Goal: Register for event/course

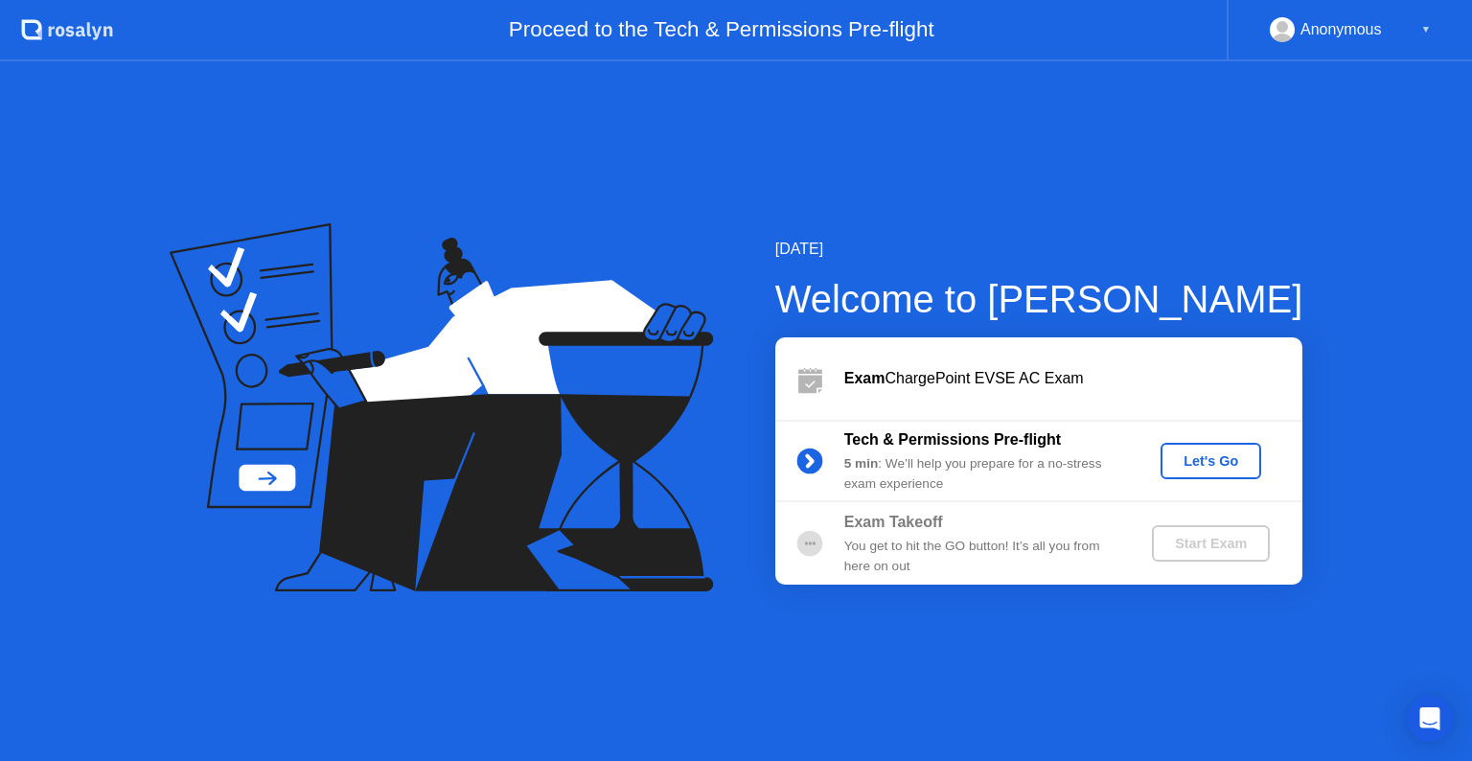
click at [1182, 453] on div "Let's Go" at bounding box center [1210, 460] width 85 height 15
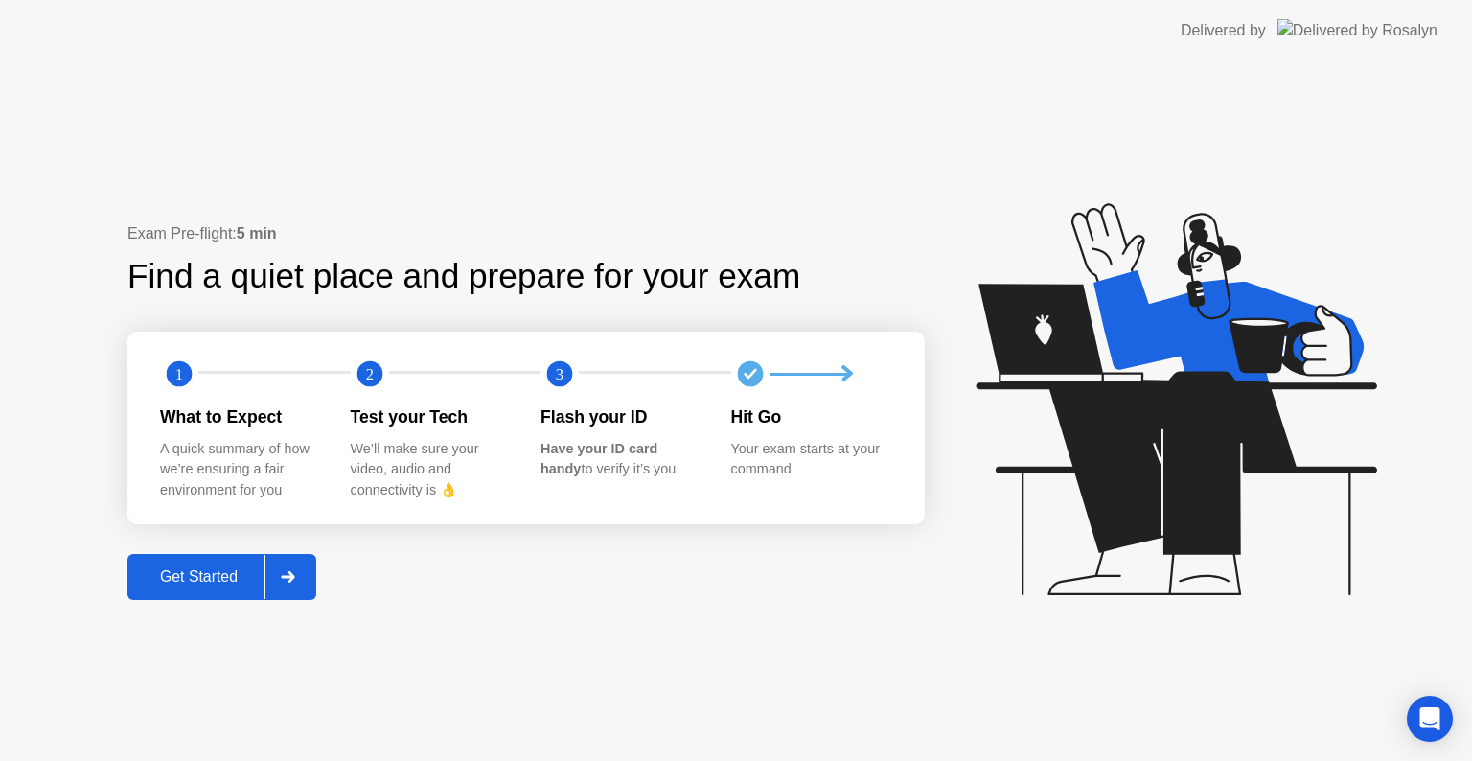
click at [173, 568] on div "Get Started" at bounding box center [198, 576] width 131 height 17
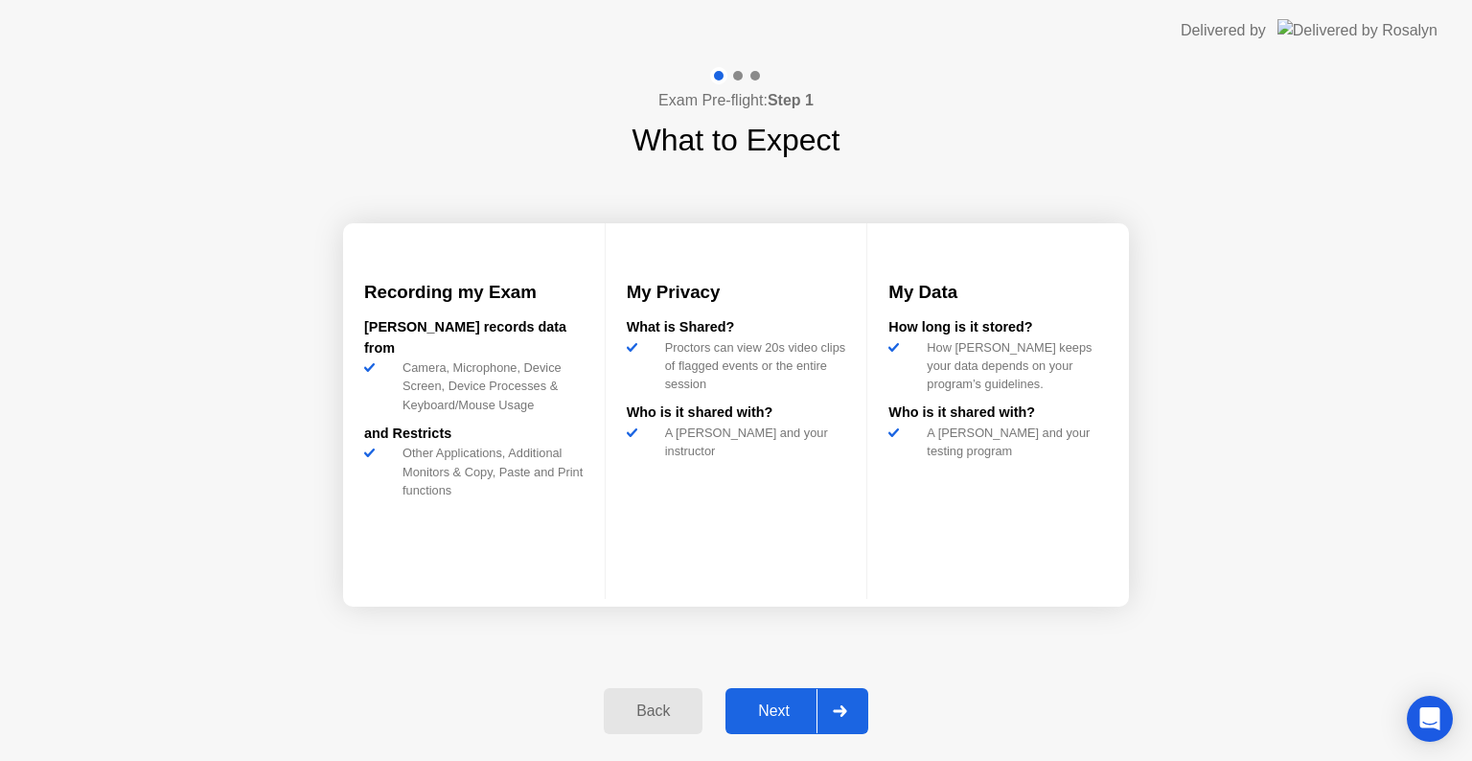
click at [779, 714] on div "Next" at bounding box center [773, 710] width 85 height 17
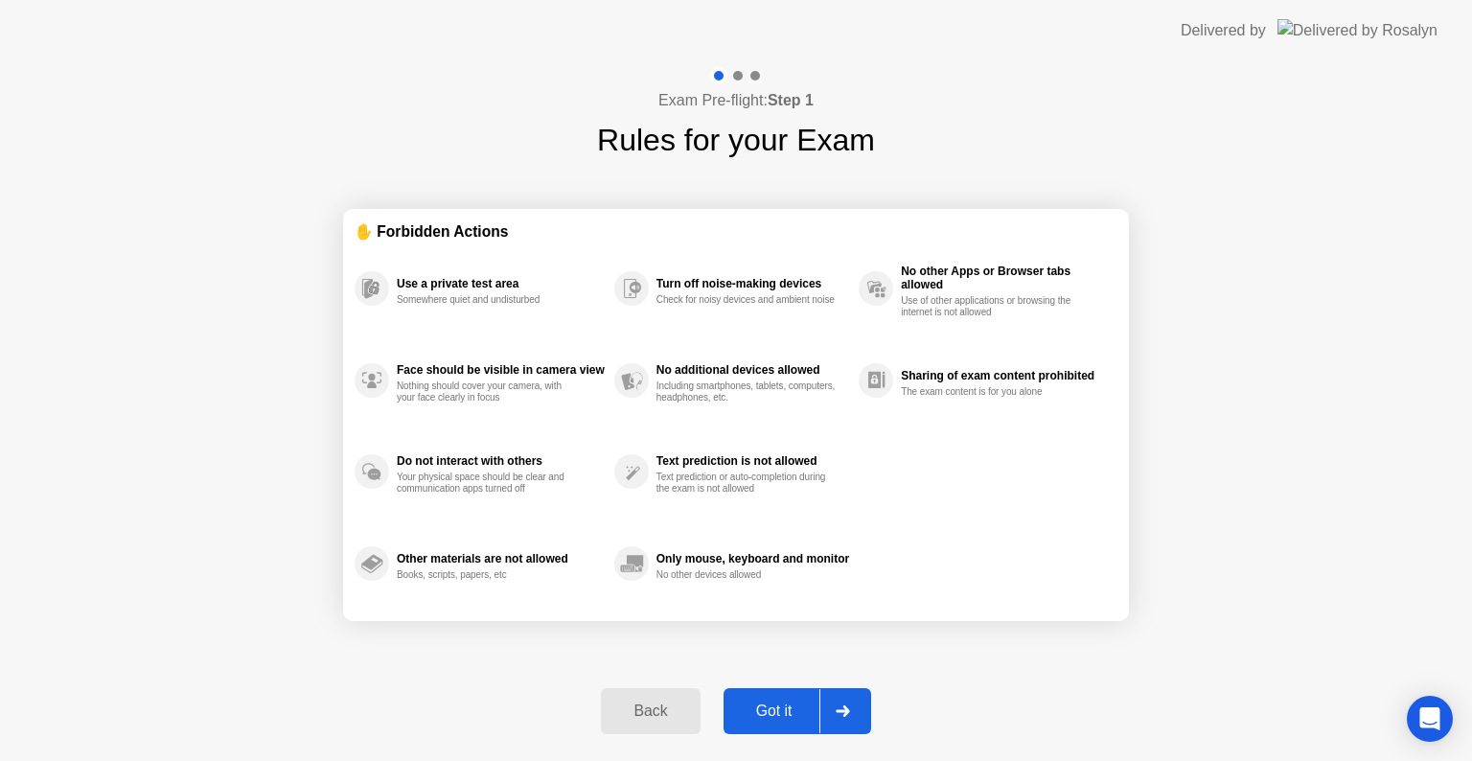
click at [778, 702] on div "Got it" at bounding box center [774, 710] width 90 height 17
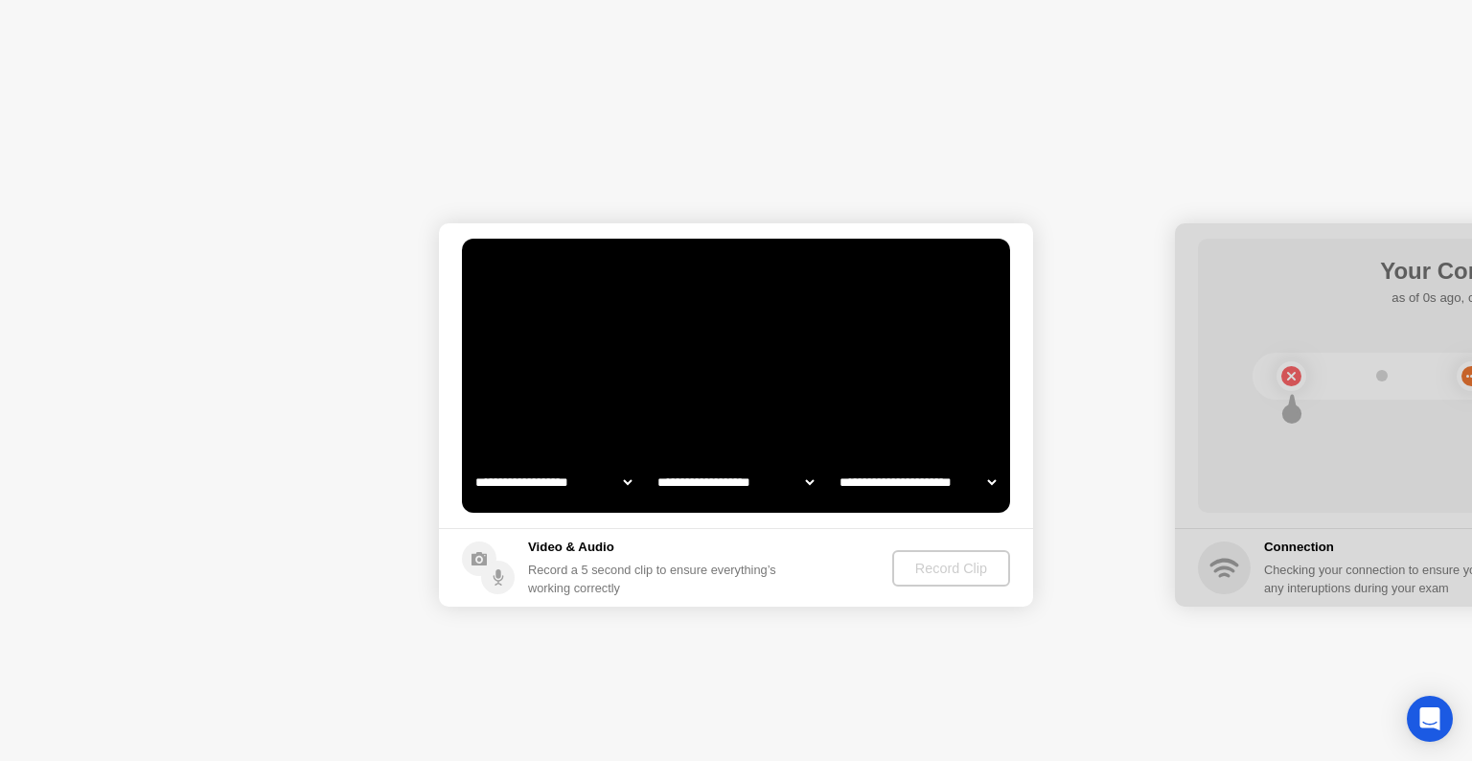
select select "**********"
select select "*******"
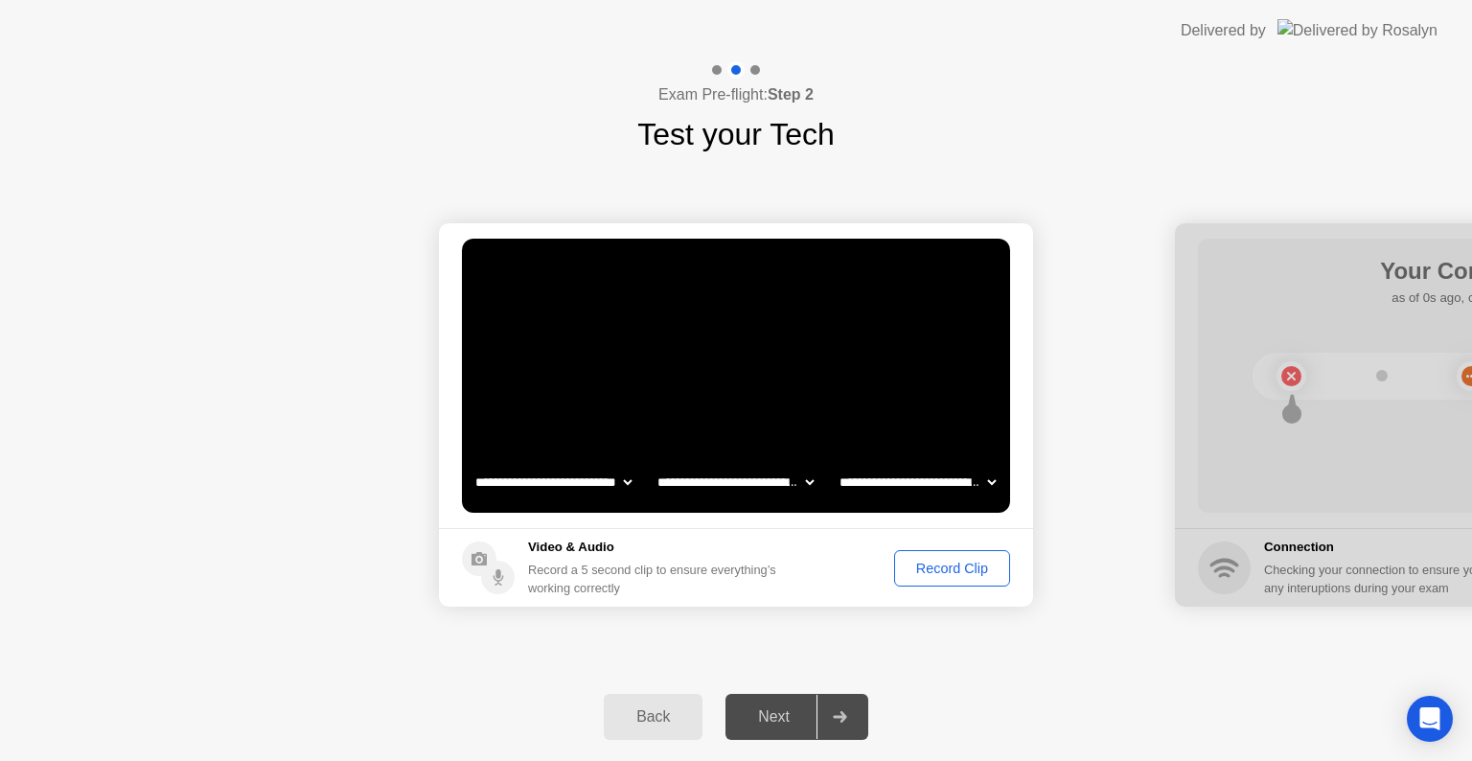
click at [923, 561] on div "Record Clip" at bounding box center [952, 568] width 103 height 15
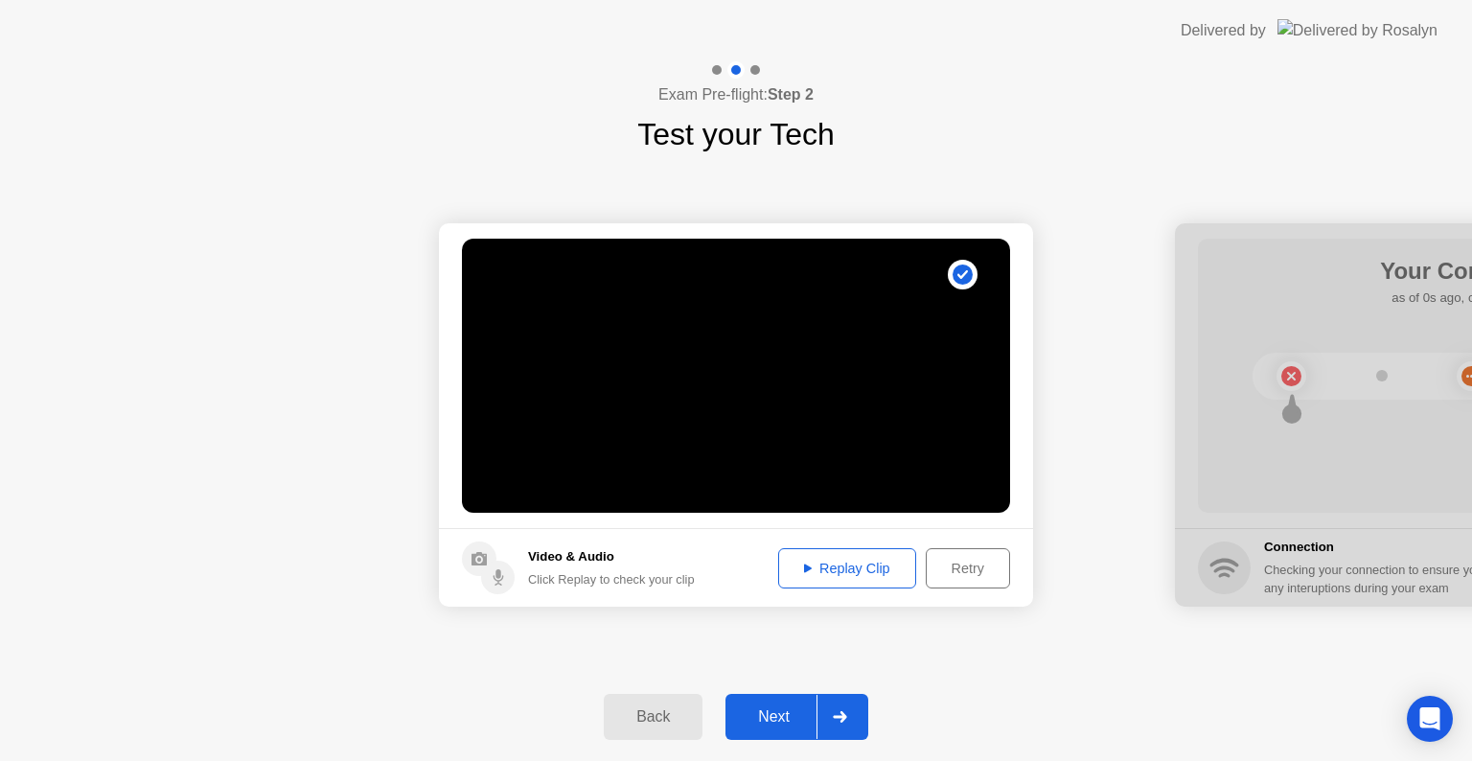
click at [761, 713] on div "Next" at bounding box center [773, 716] width 85 height 17
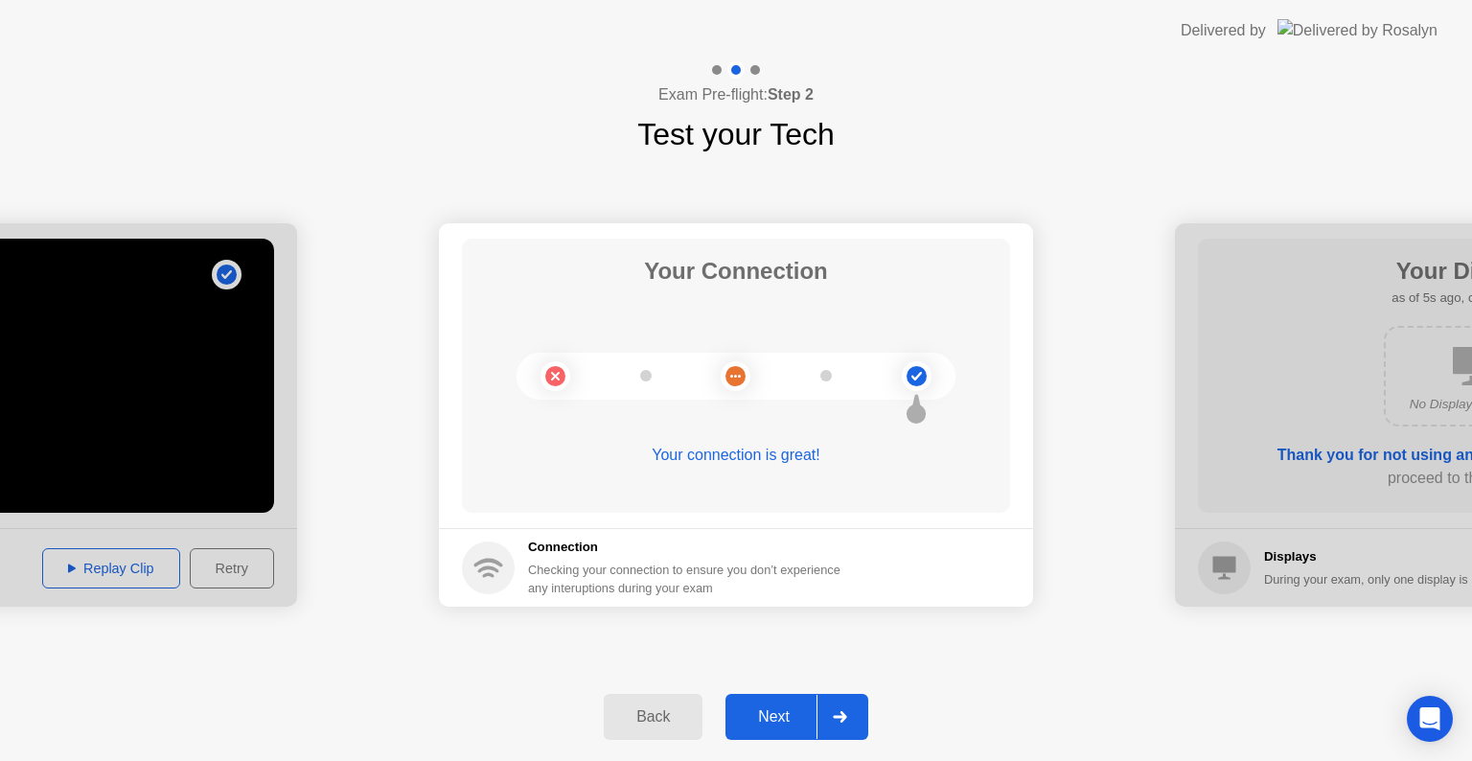
click at [761, 713] on div "Next" at bounding box center [773, 716] width 85 height 17
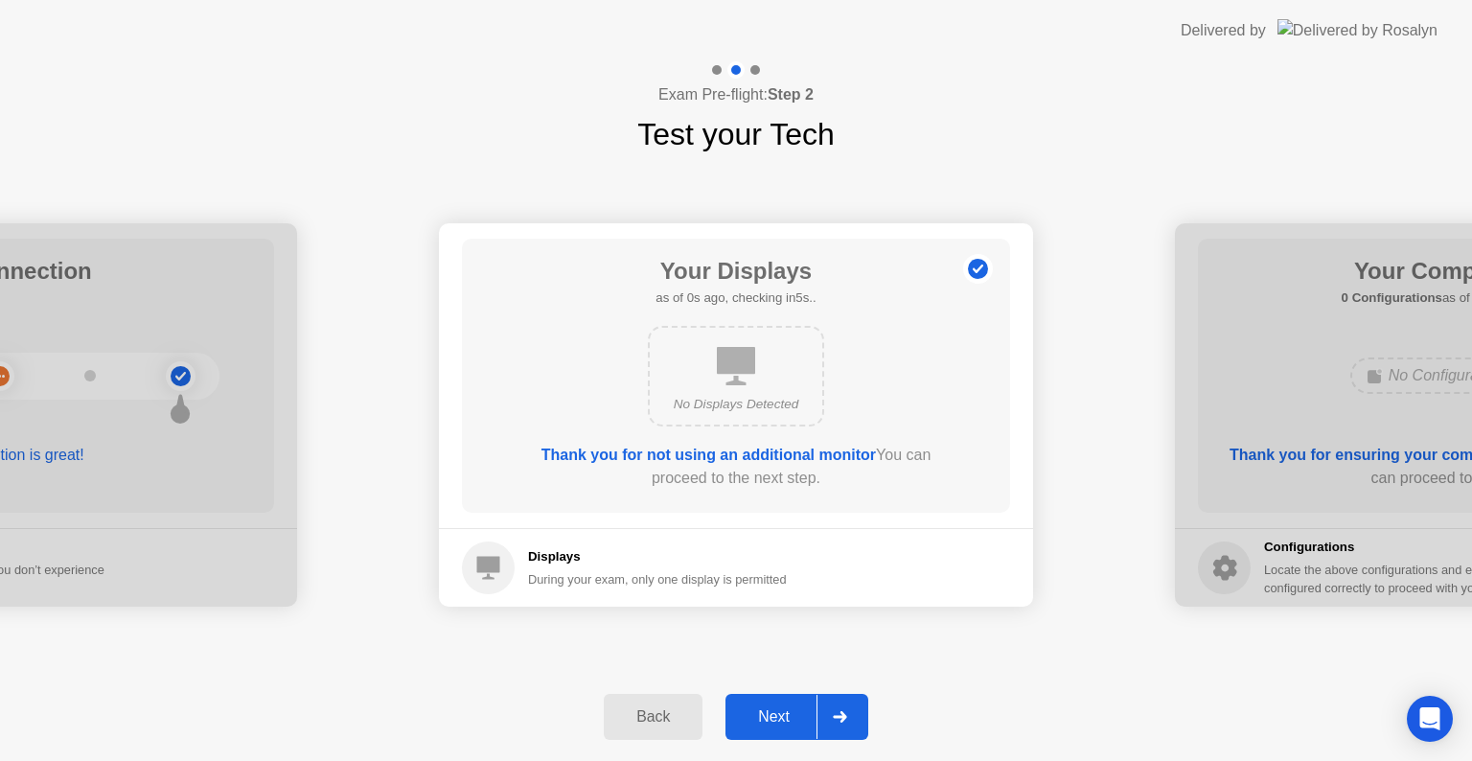
click at [761, 713] on div "Next" at bounding box center [773, 716] width 85 height 17
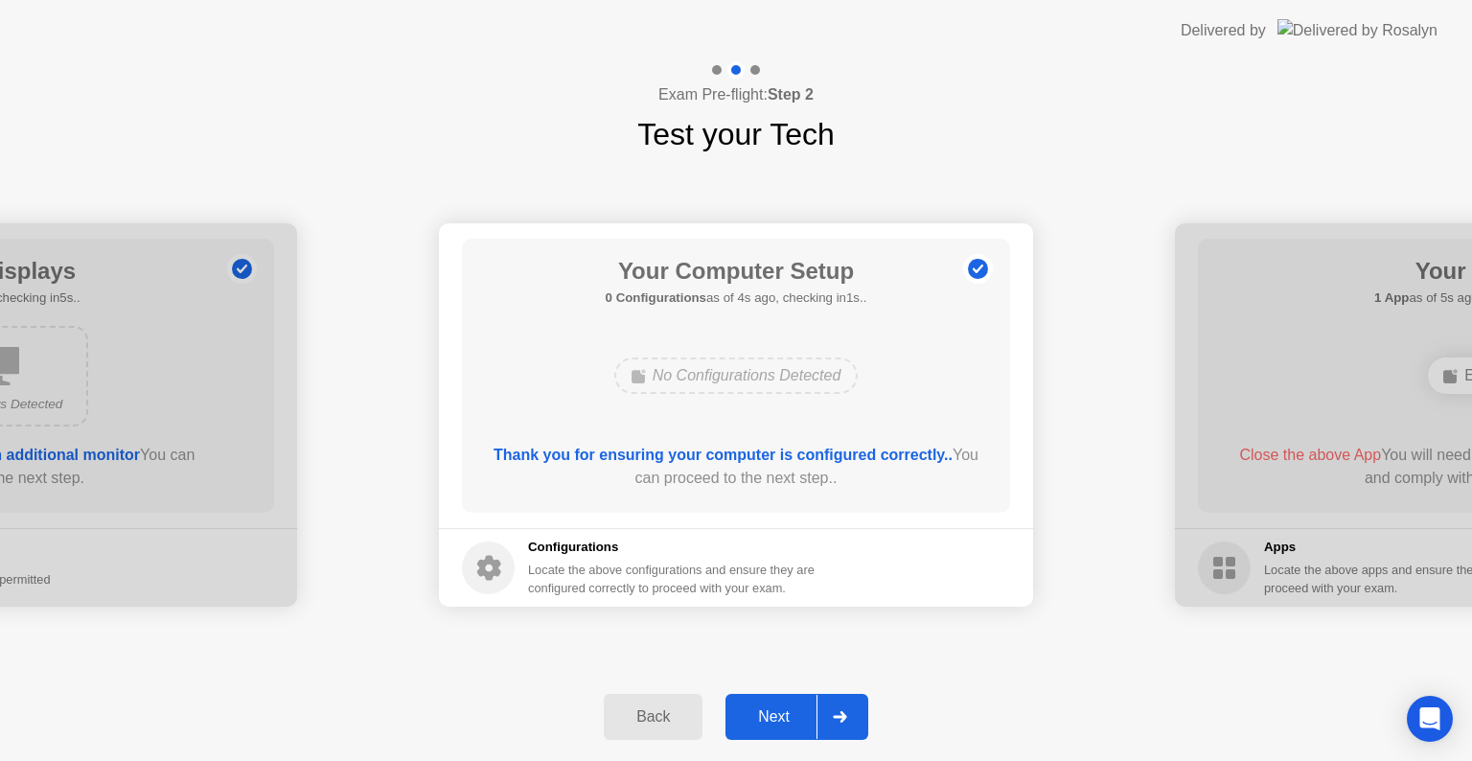
click at [761, 713] on div "Next" at bounding box center [773, 716] width 85 height 17
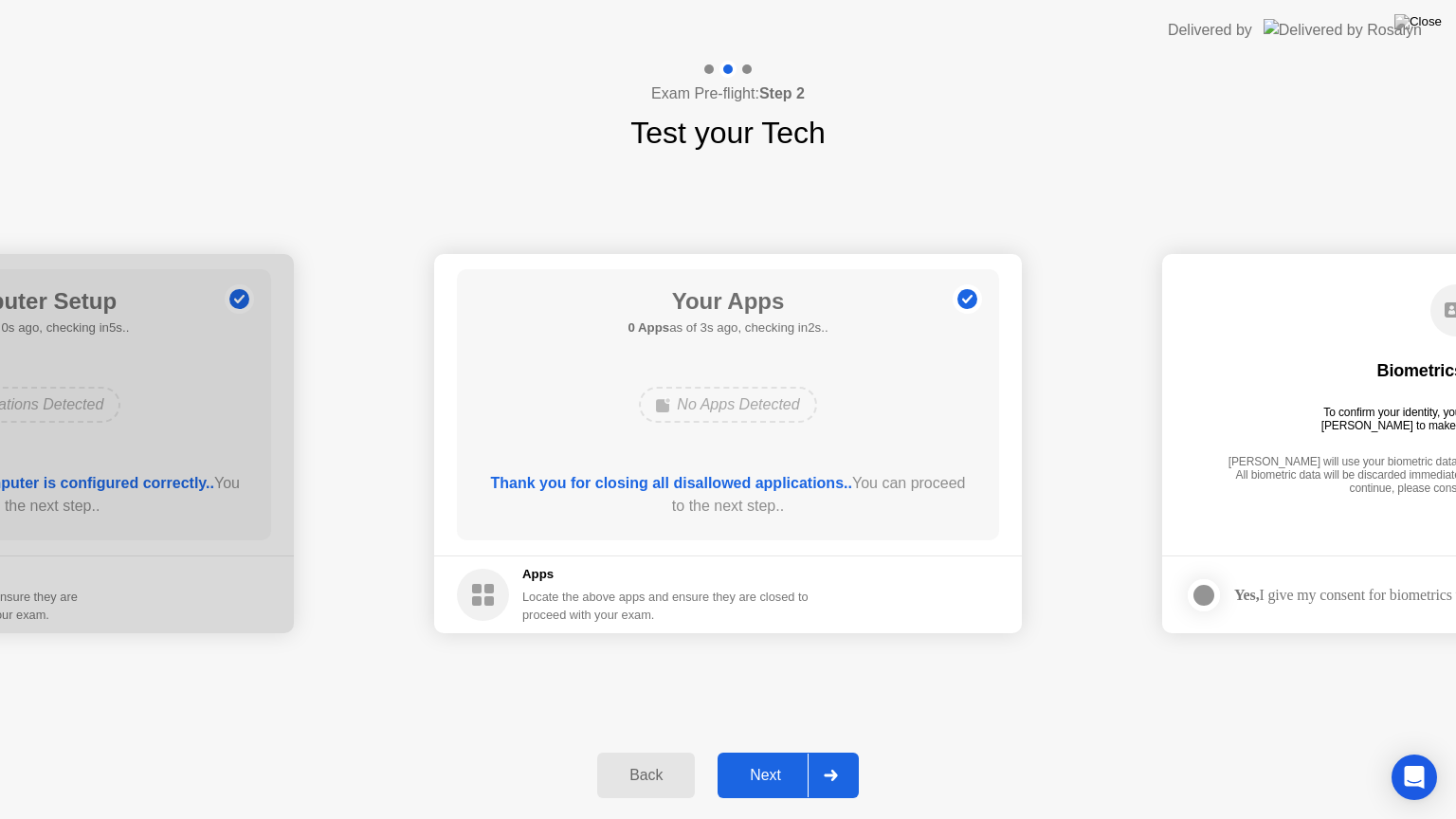
click at [759, 752] on div "Next" at bounding box center [765, 774] width 84 height 17
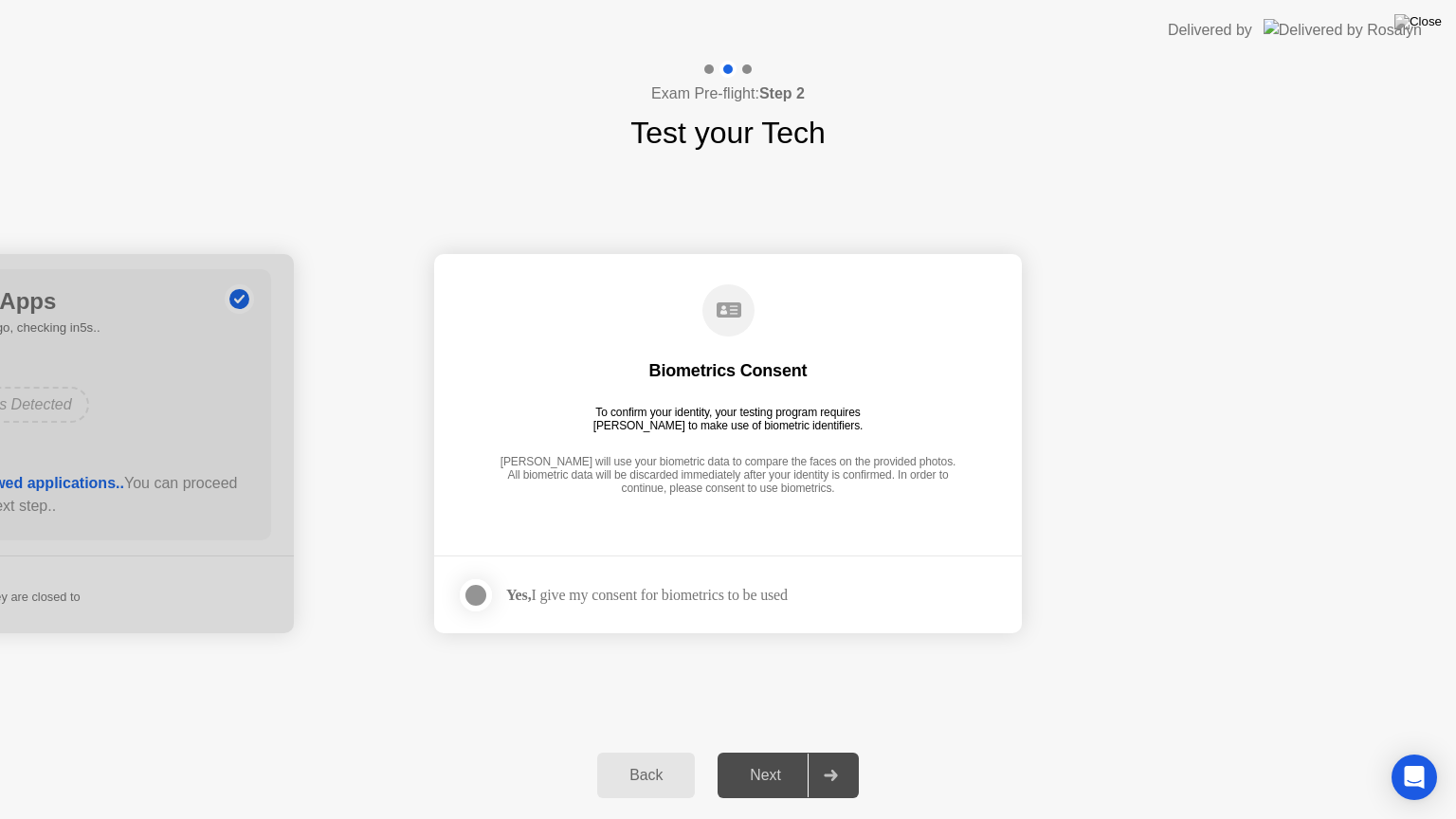
click at [473, 595] on div at bounding box center [476, 594] width 23 height 23
click at [777, 752] on div "Next" at bounding box center [765, 774] width 84 height 17
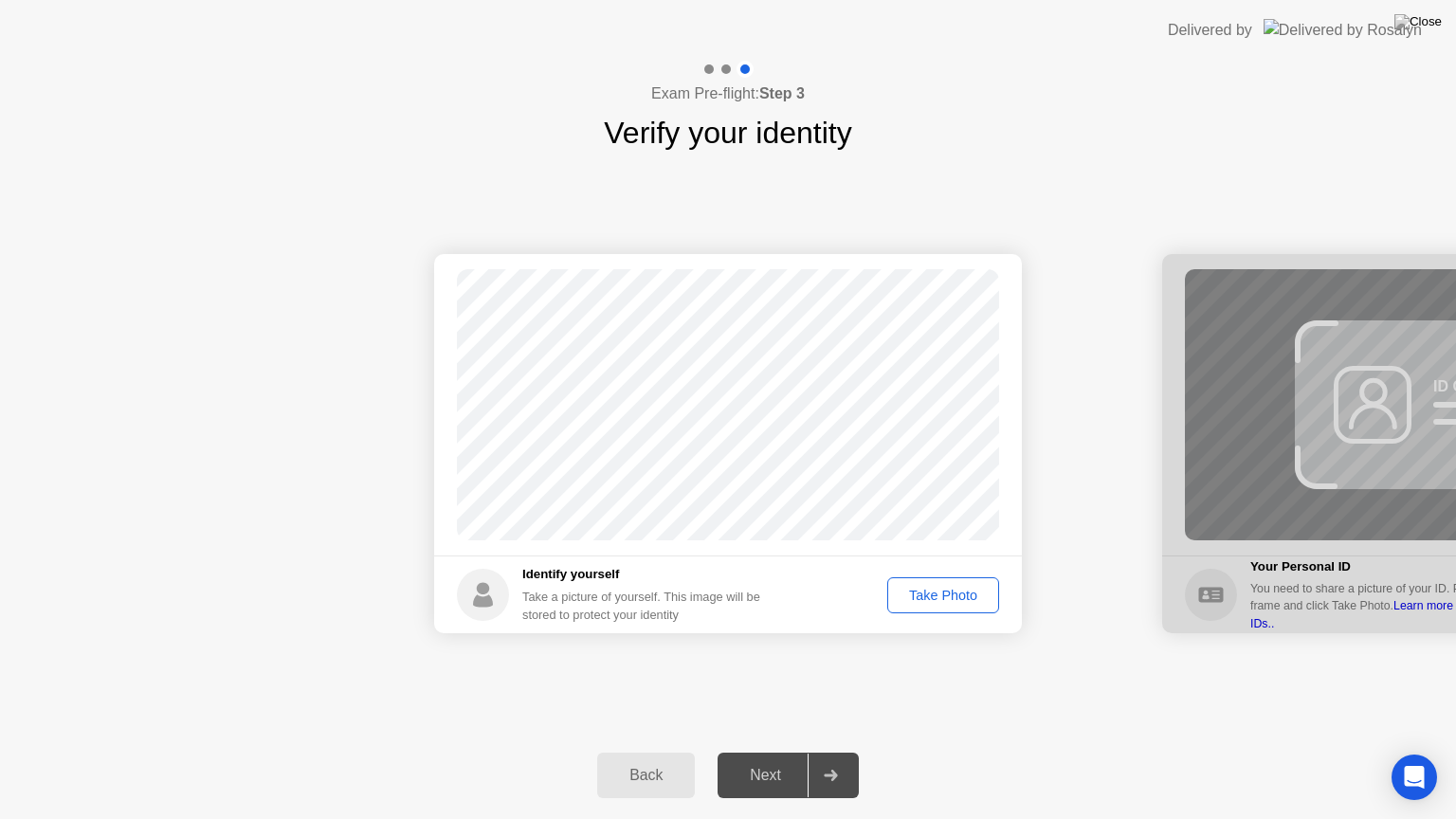
click at [929, 593] on div "Take Photo" at bounding box center [944, 594] width 99 height 15
click at [750, 752] on div "Next" at bounding box center [765, 774] width 84 height 17
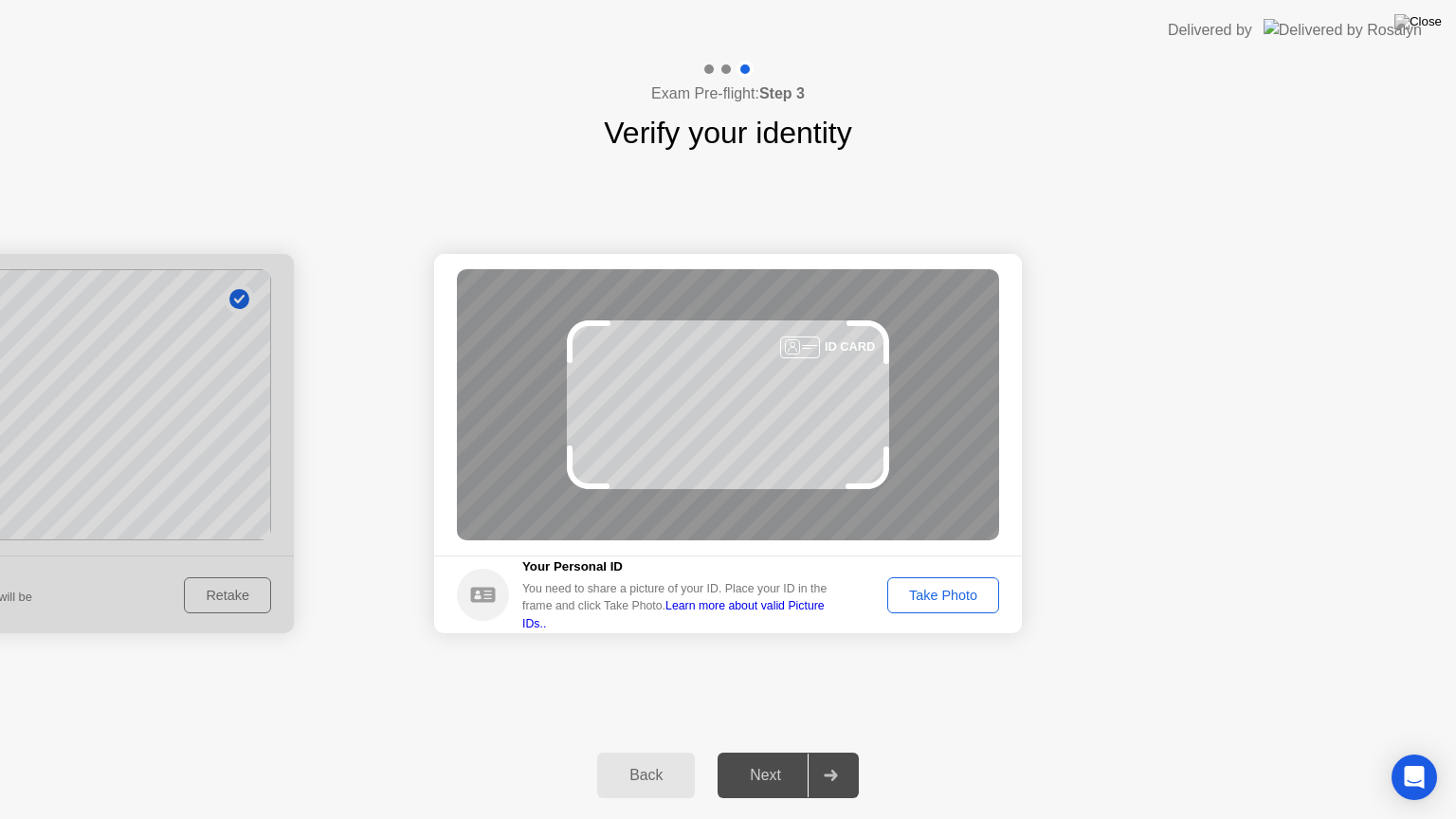
click at [931, 591] on div "Take Photo" at bounding box center [944, 594] width 99 height 15
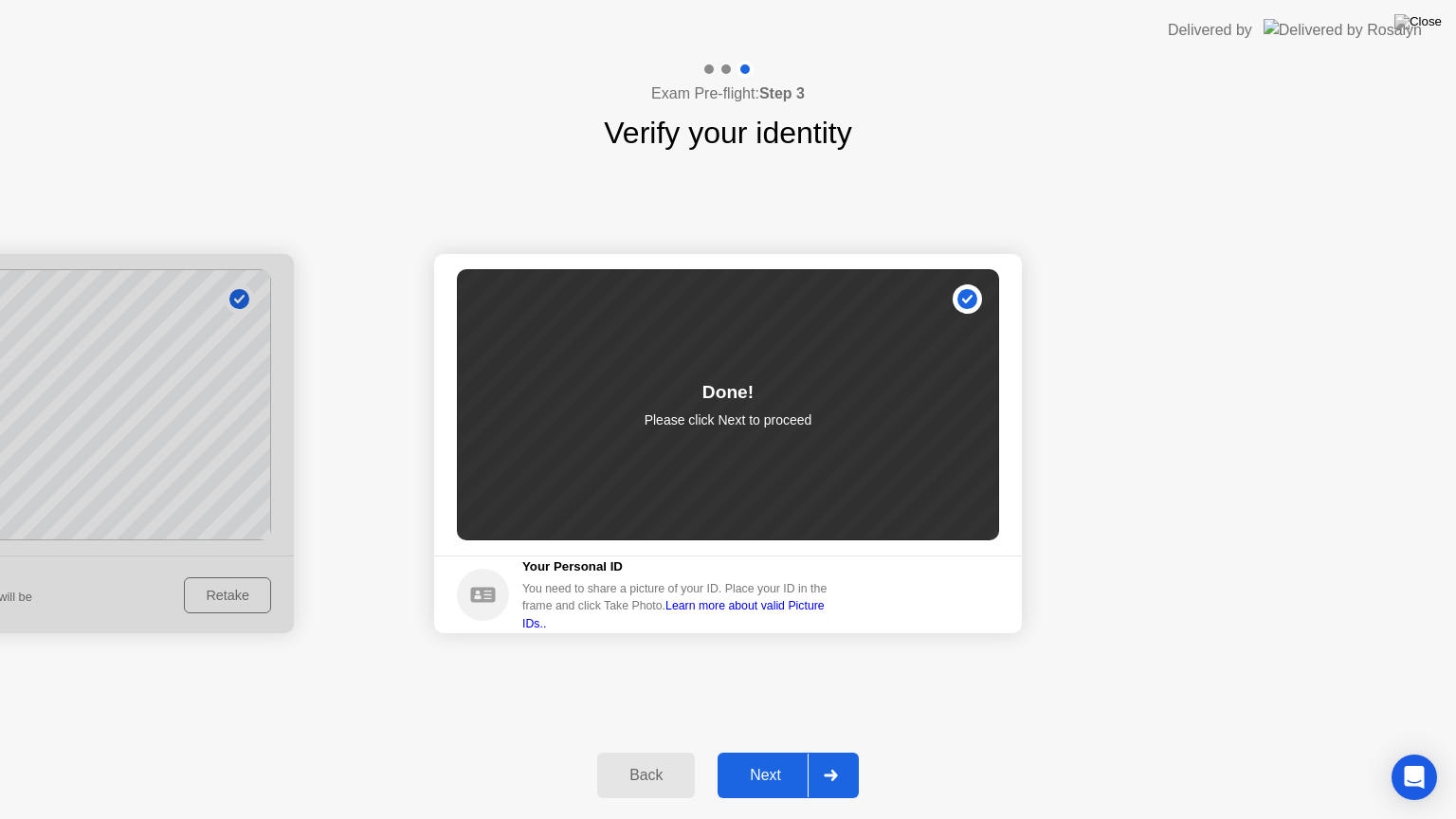
click at [769, 752] on div "Next" at bounding box center [765, 774] width 84 height 17
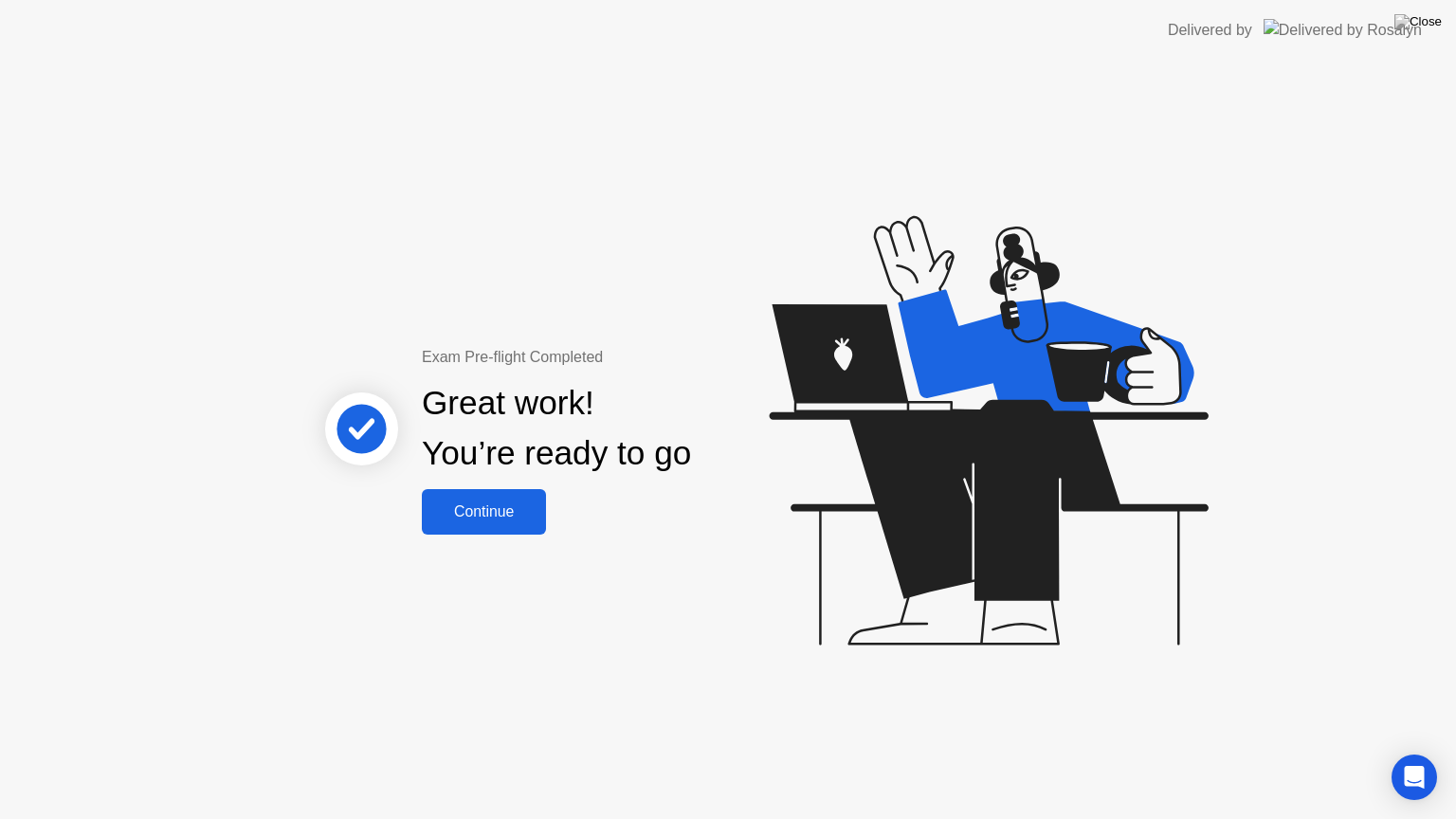
click at [485, 497] on button "Continue" at bounding box center [484, 511] width 125 height 46
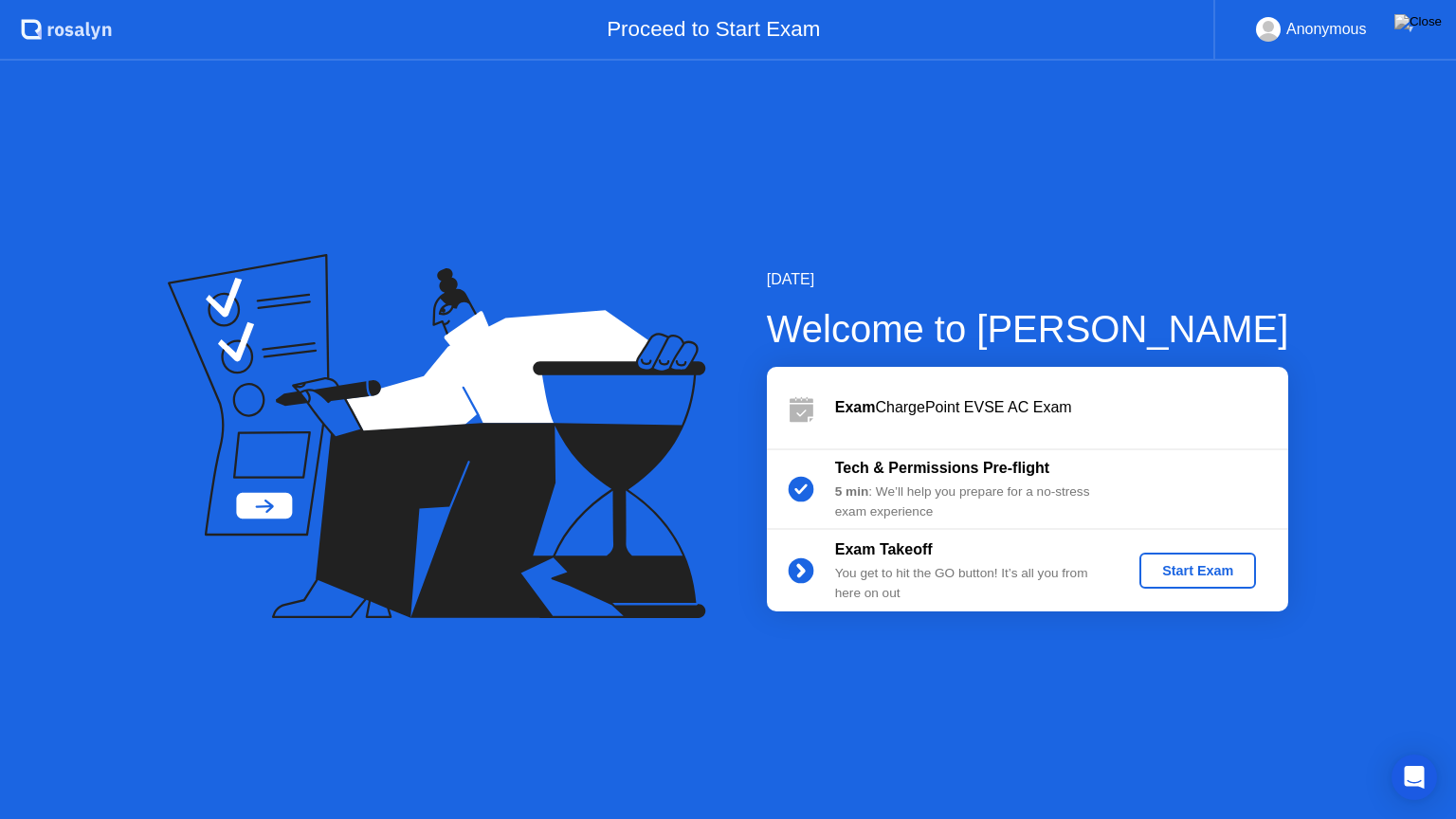
click at [1208, 574] on div "Start Exam" at bounding box center [1197, 570] width 102 height 15
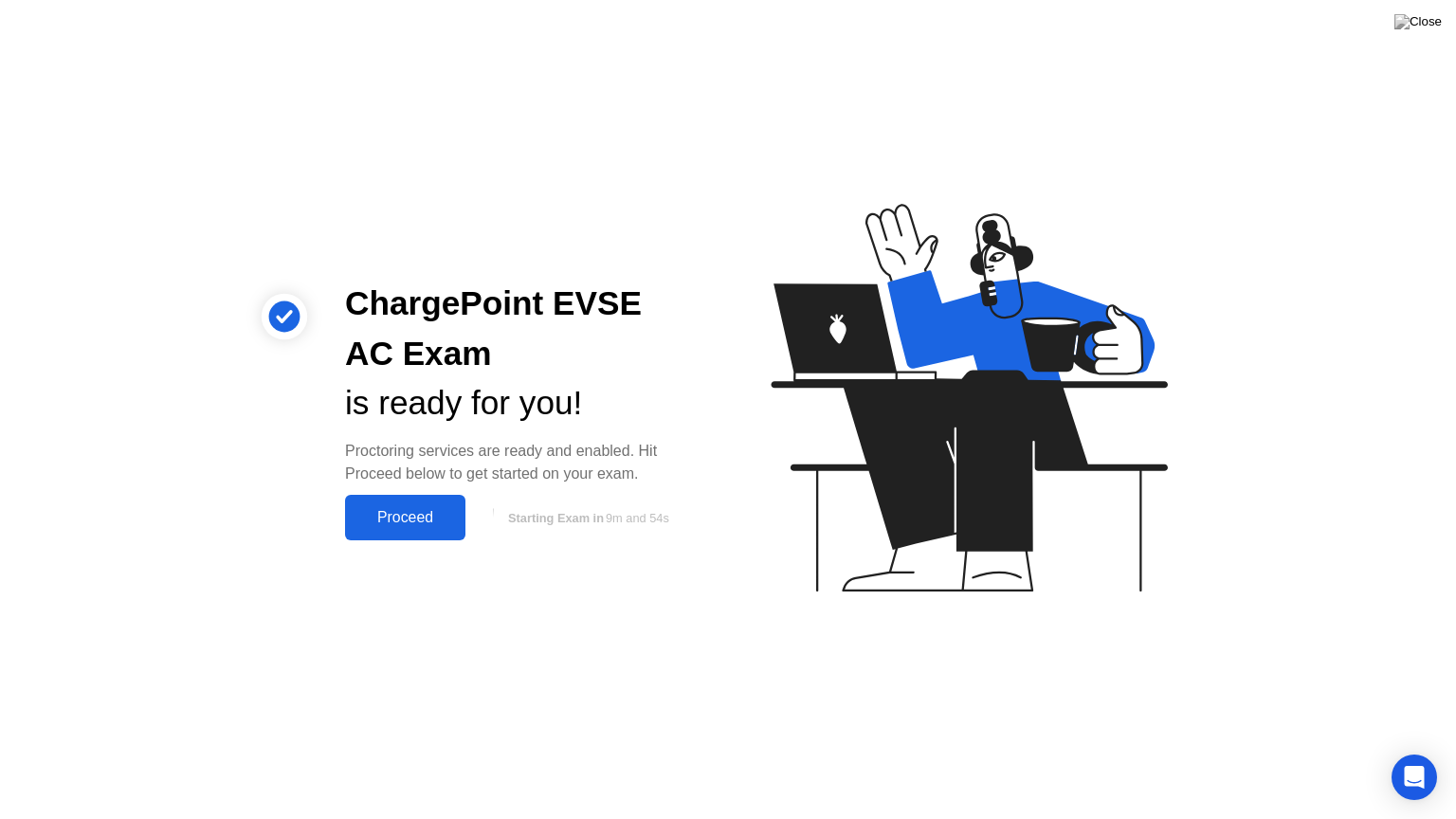
click at [432, 511] on div "Proceed" at bounding box center [406, 517] width 109 height 17
